Goal: Transaction & Acquisition: Purchase product/service

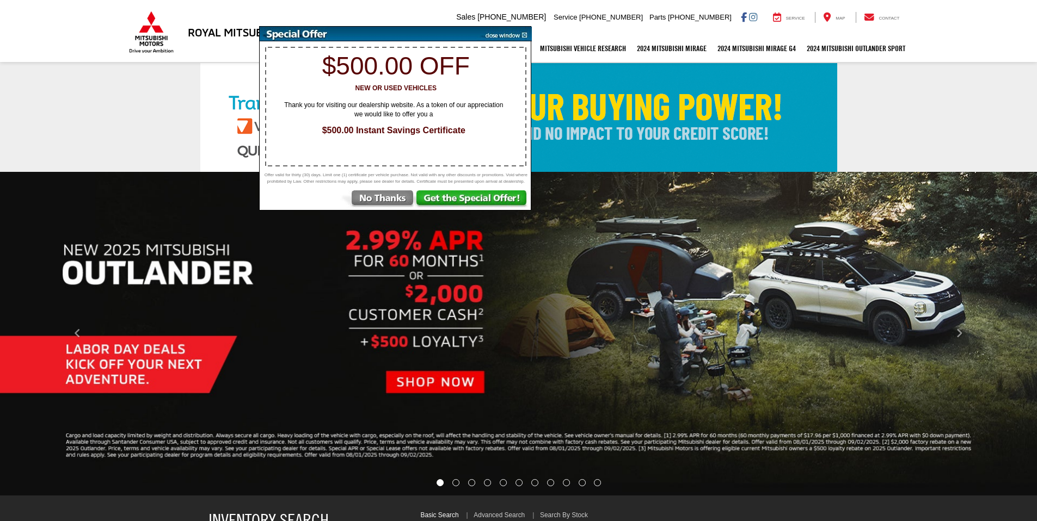
select select "Mitsubishi"
click at [524, 34] on img at bounding box center [504, 34] width 55 height 15
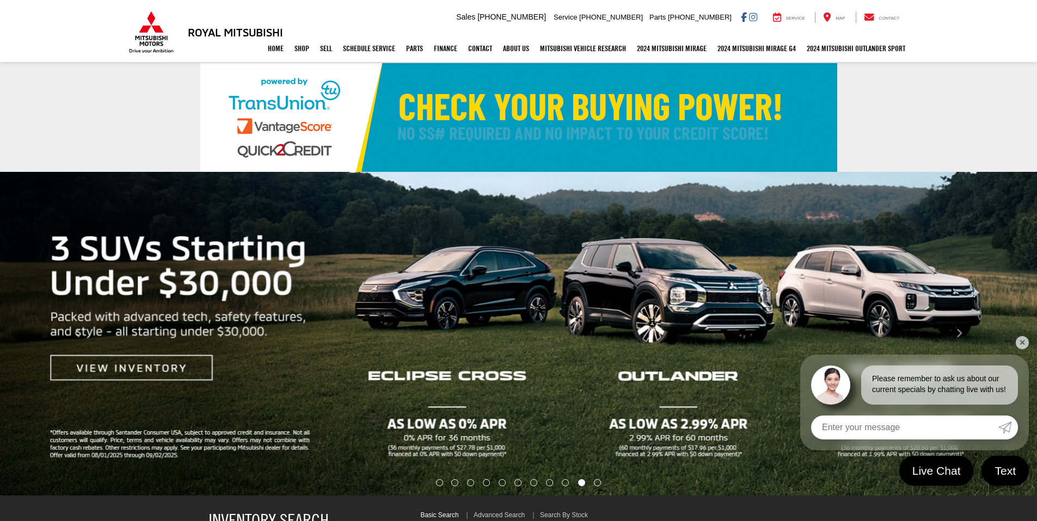
click at [1022, 345] on link "✕" at bounding box center [1022, 342] width 13 height 13
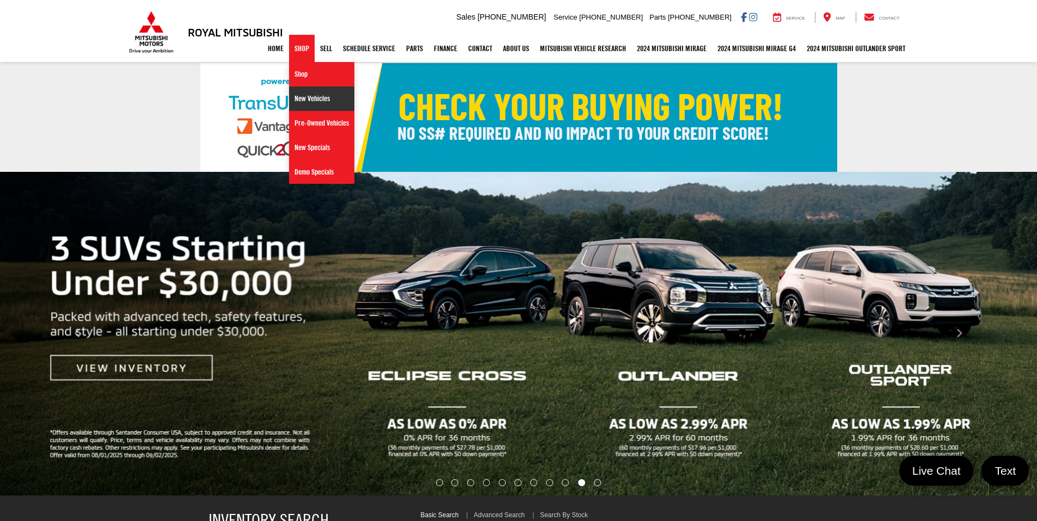
click at [304, 101] on link "New Vehicles" at bounding box center [321, 99] width 65 height 24
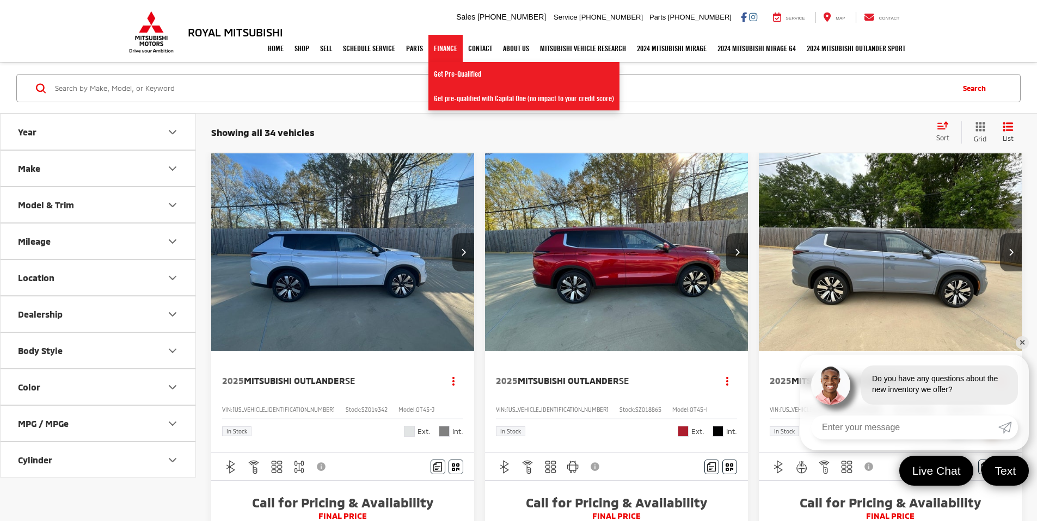
click at [437, 52] on link "Finance" at bounding box center [445, 48] width 34 height 27
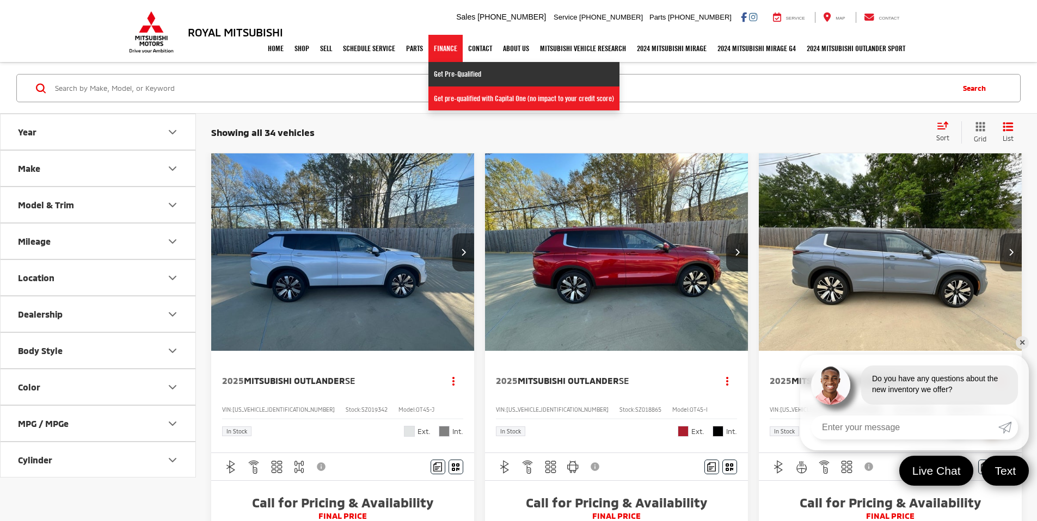
click at [446, 77] on link "Get Pre-Qualified" at bounding box center [523, 74] width 191 height 24
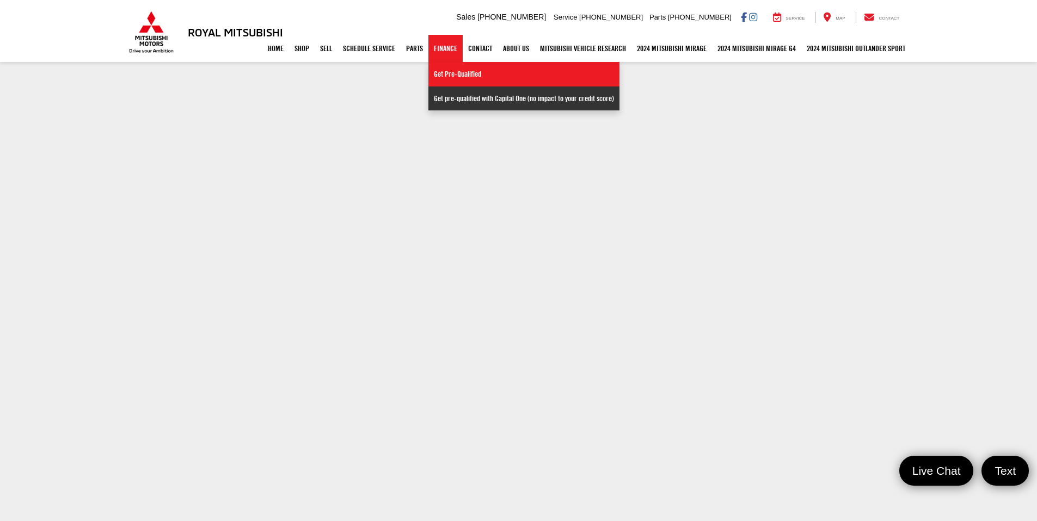
click at [457, 101] on link "Get pre-qualified with Capital One (no impact to your credit score)" at bounding box center [523, 99] width 191 height 24
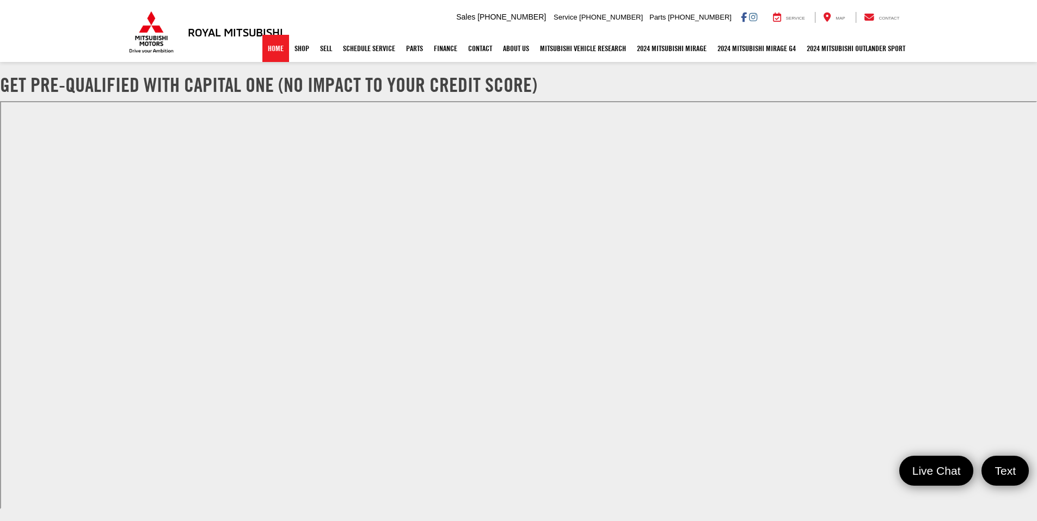
click at [268, 54] on link "Home" at bounding box center [275, 48] width 27 height 27
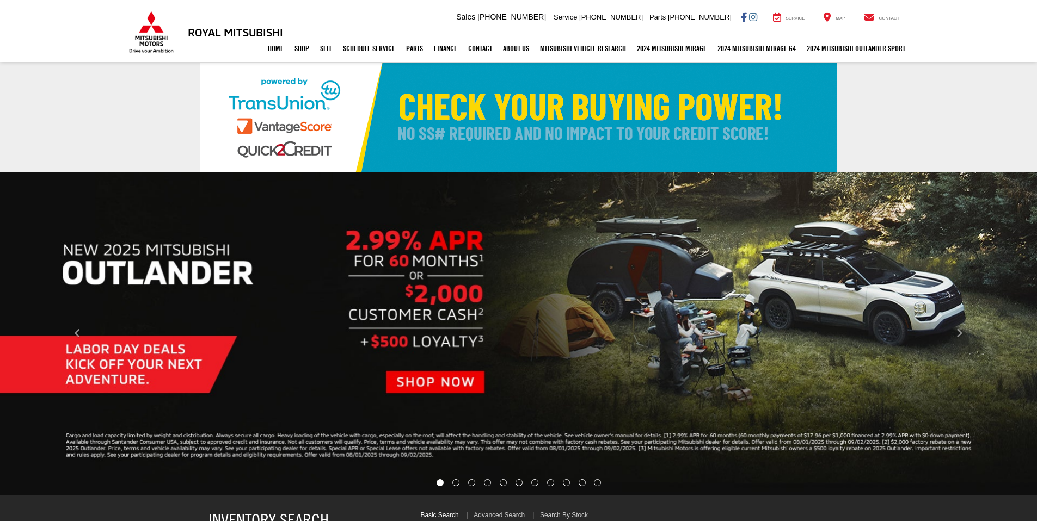
select select "Mitsubishi"
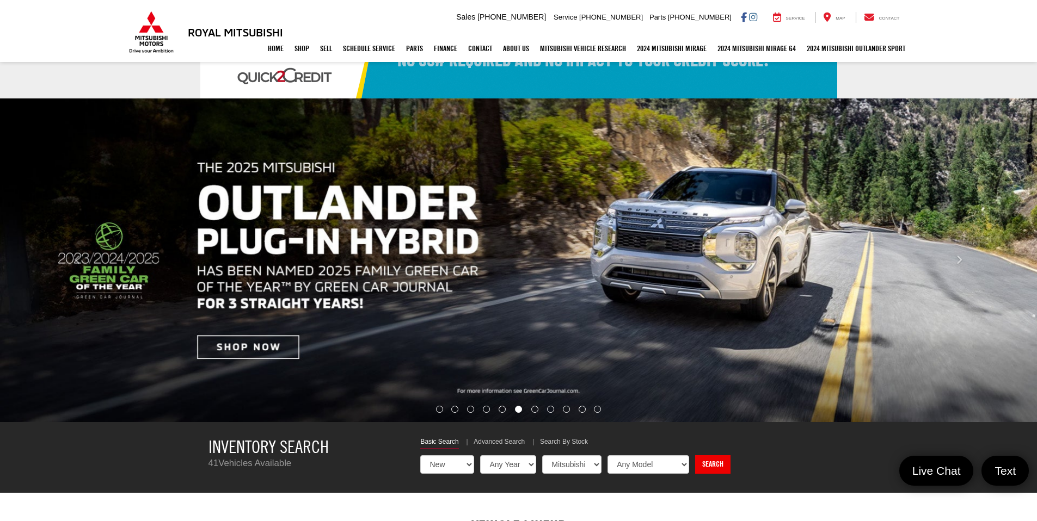
scroll to position [8, 0]
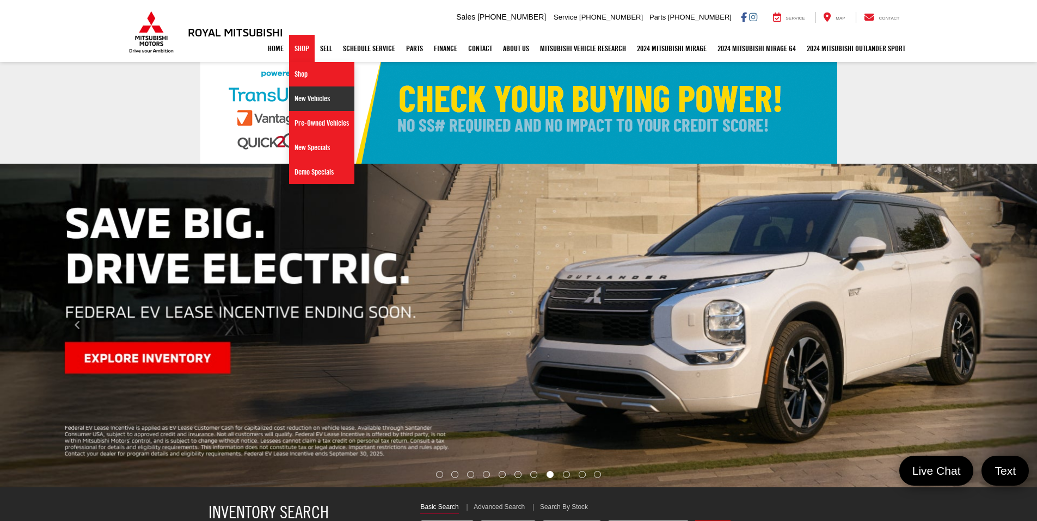
click at [298, 100] on link "New Vehicles" at bounding box center [321, 99] width 65 height 24
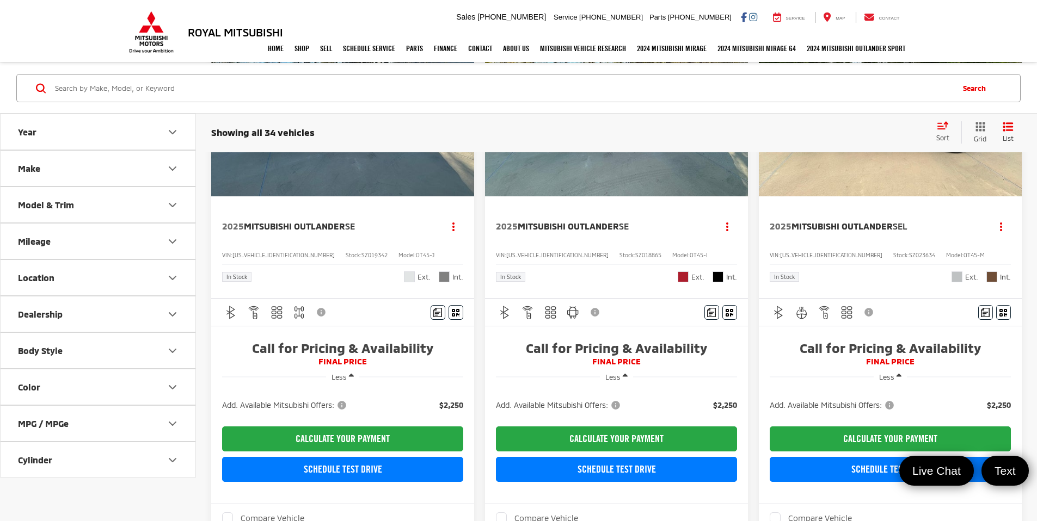
scroll to position [155, 0]
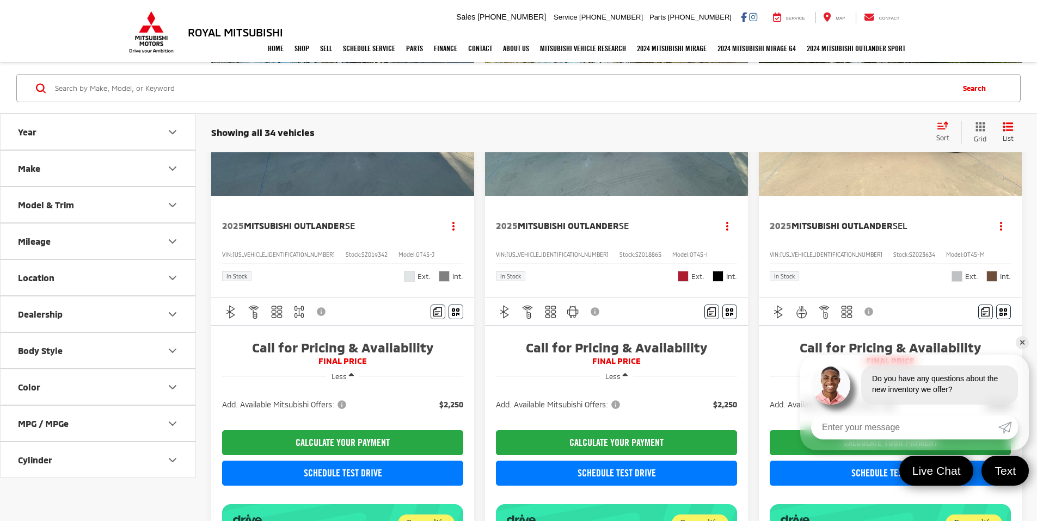
click at [222, 421] on capital-one-entry-button at bounding box center [222, 421] width 0 height 0
